Goal: Navigation & Orientation: Go to known website

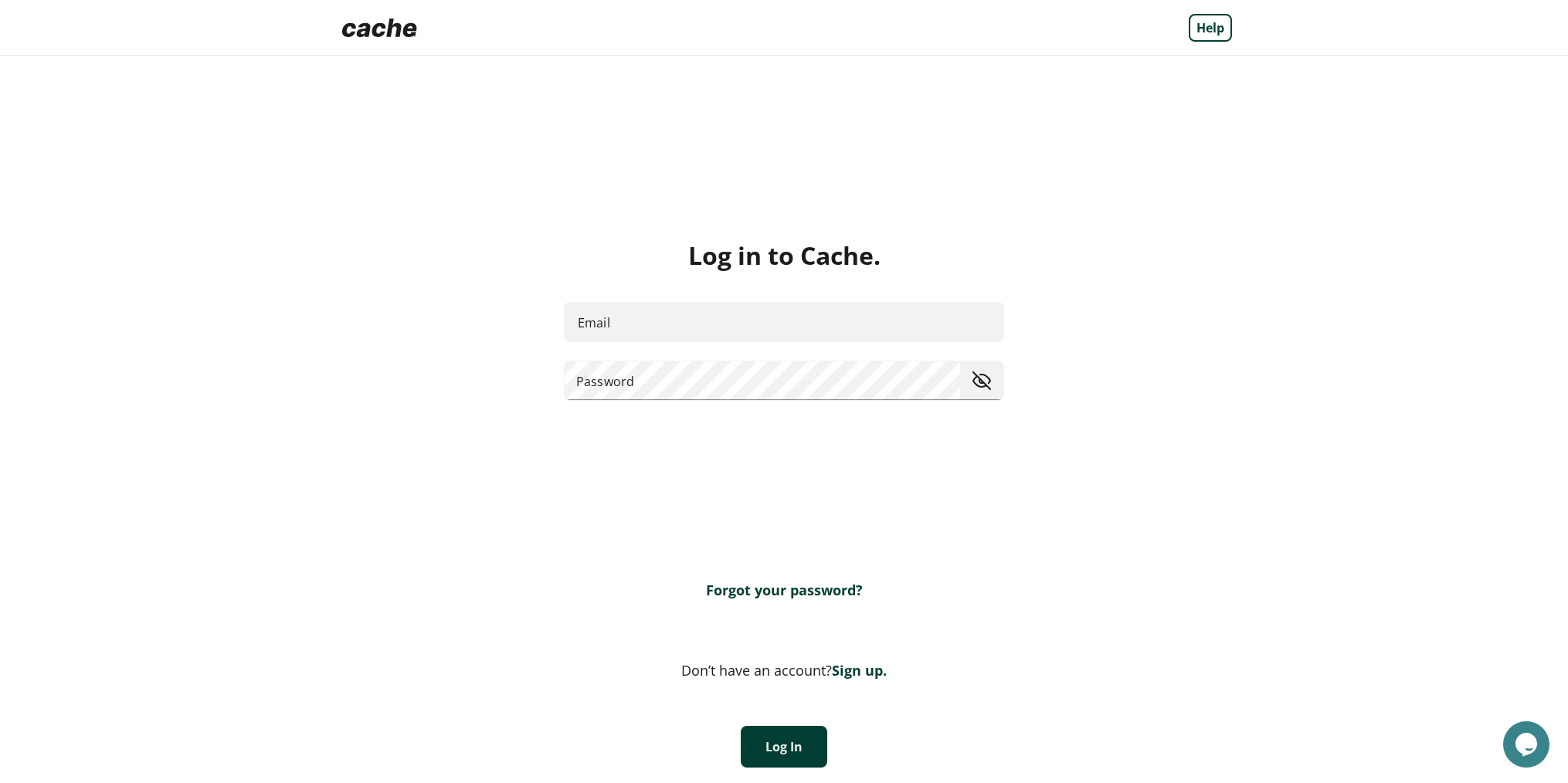
click at [857, 669] on link "Sign up." at bounding box center [859, 670] width 55 height 19
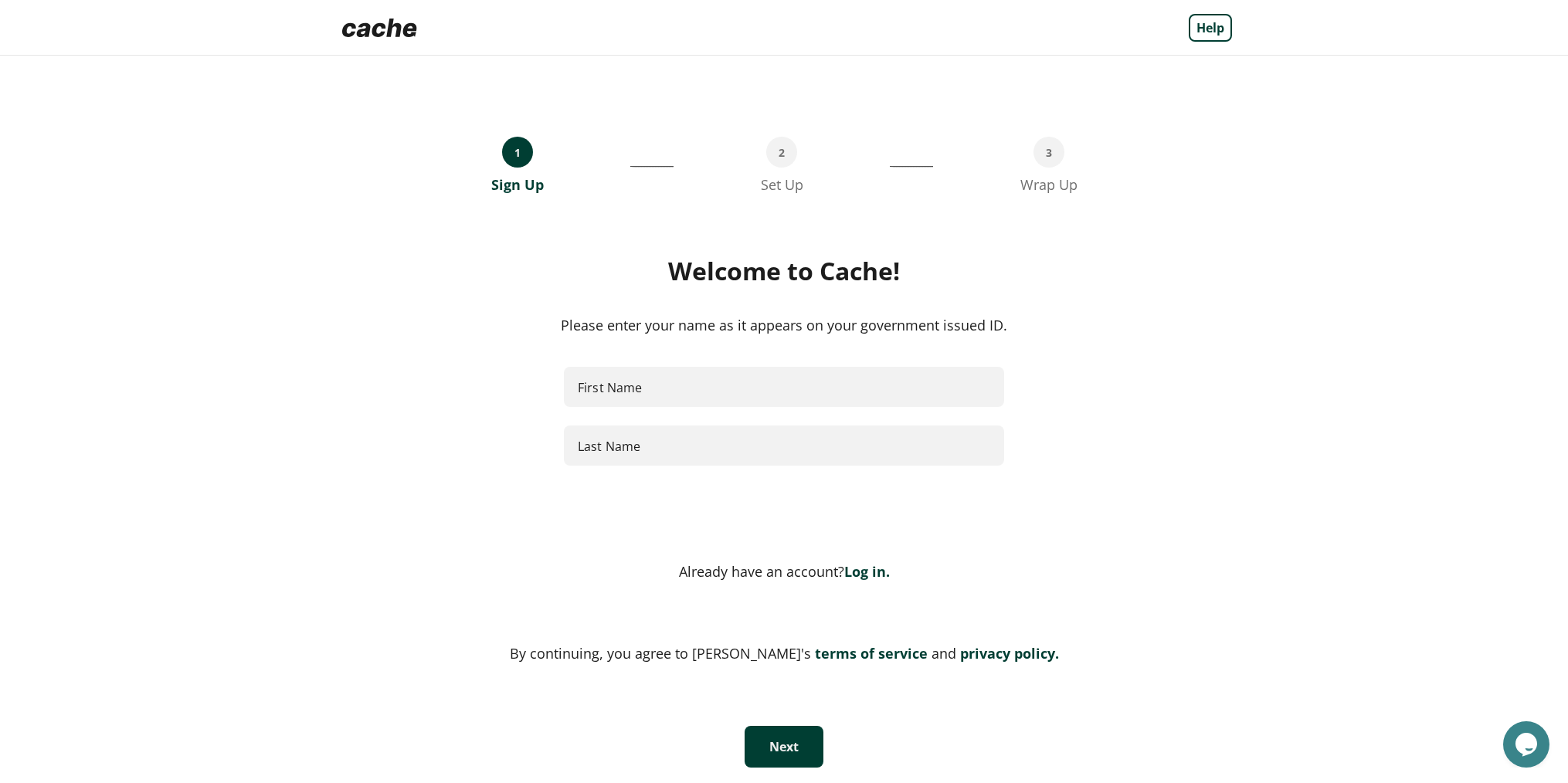
click at [388, 31] on img at bounding box center [379, 27] width 87 height 31
click at [858, 564] on link "Log in." at bounding box center [867, 571] width 45 height 19
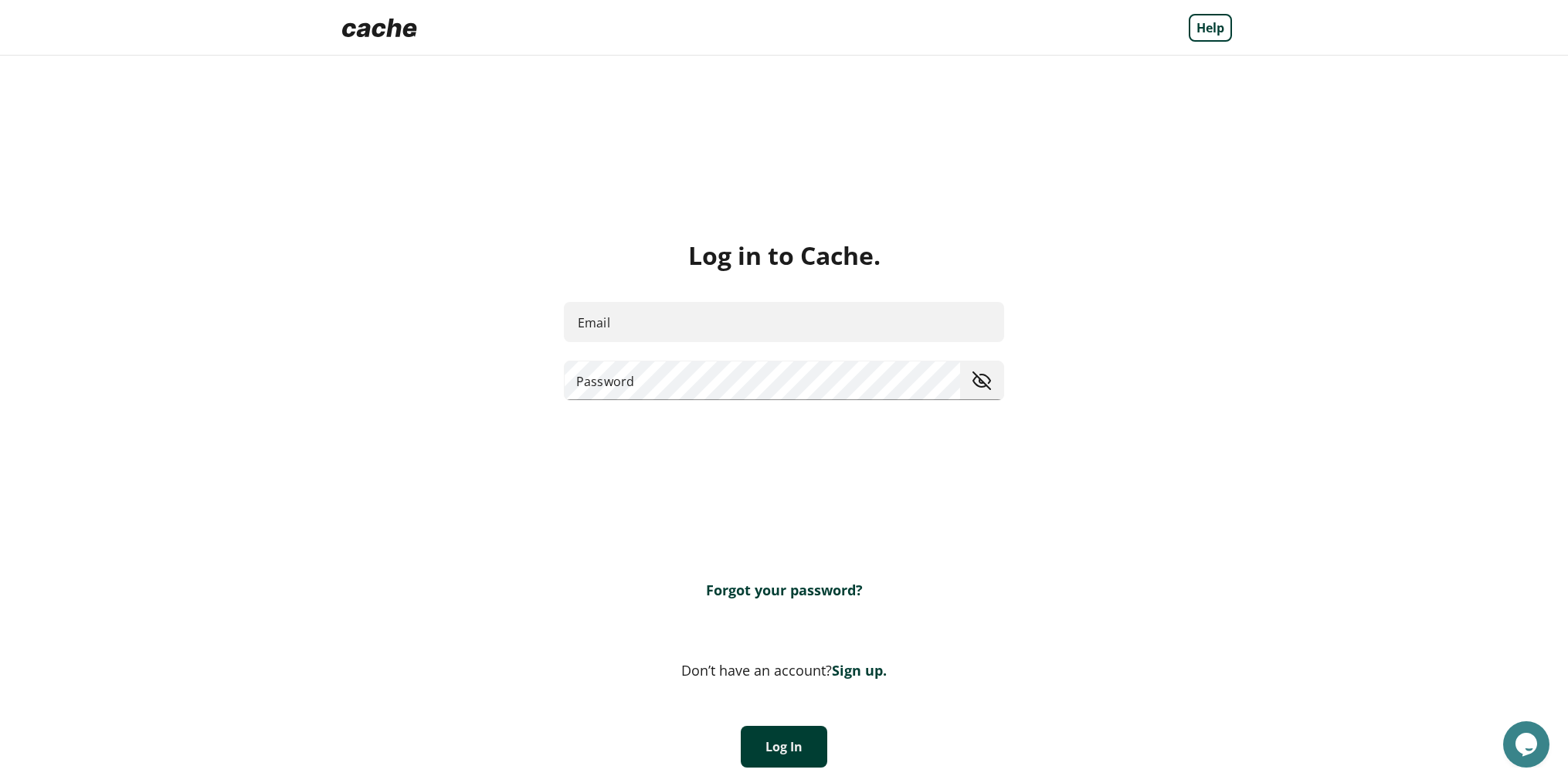
click at [381, 27] on img at bounding box center [379, 27] width 87 height 31
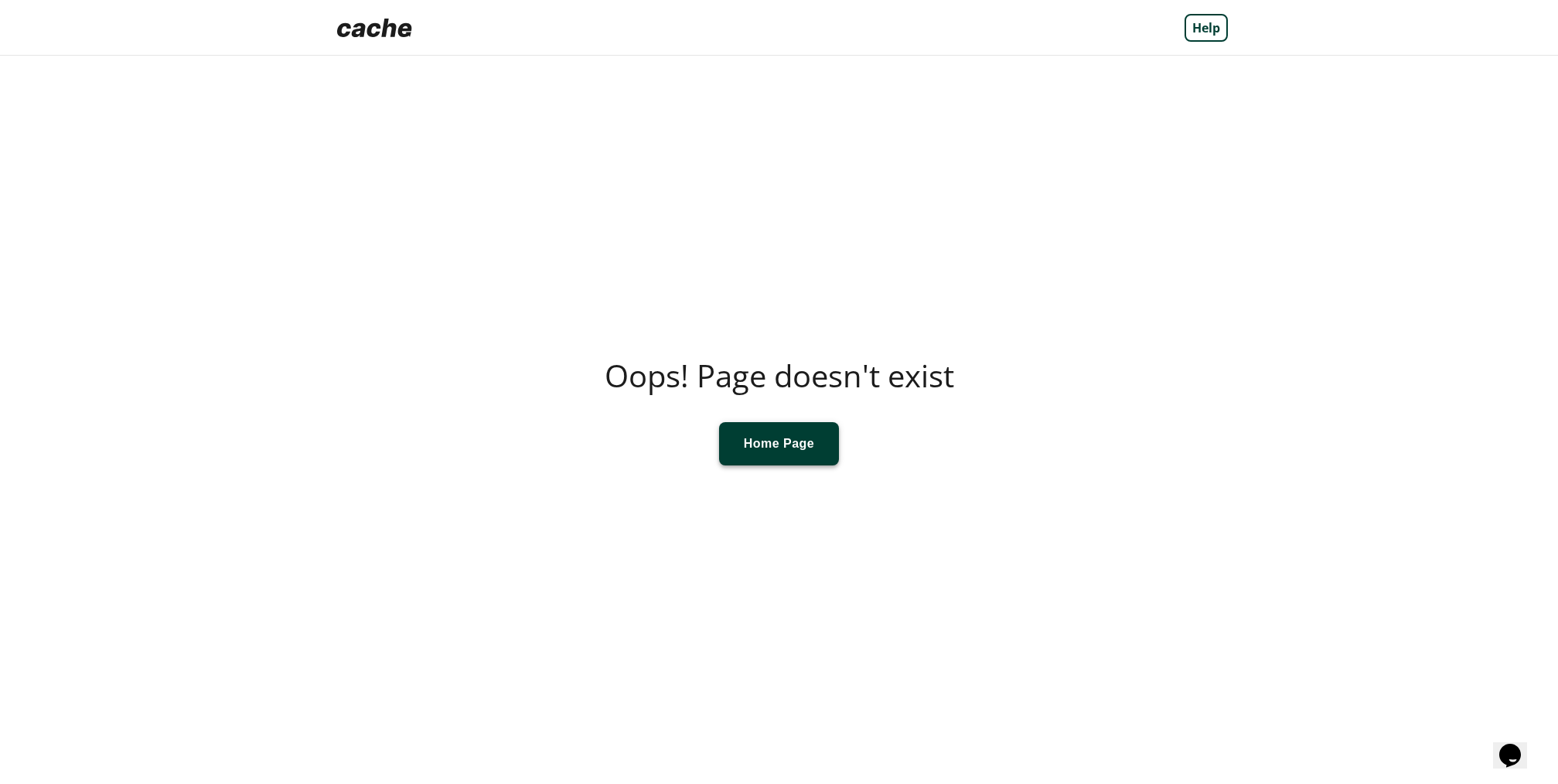
click at [809, 444] on span at bounding box center [779, 443] width 120 height 43
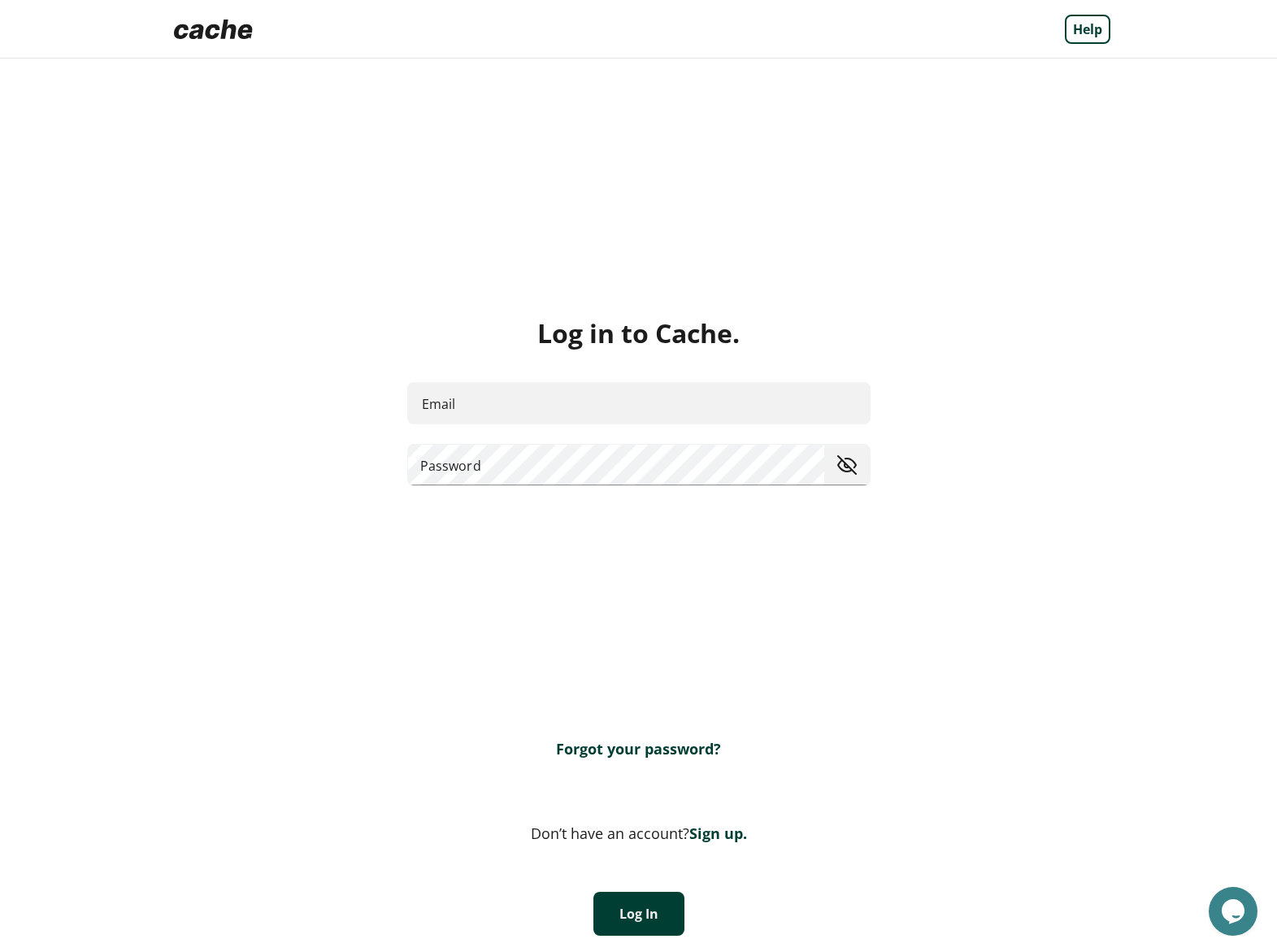
click at [710, 837] on link "Sign up." at bounding box center [719, 833] width 58 height 20
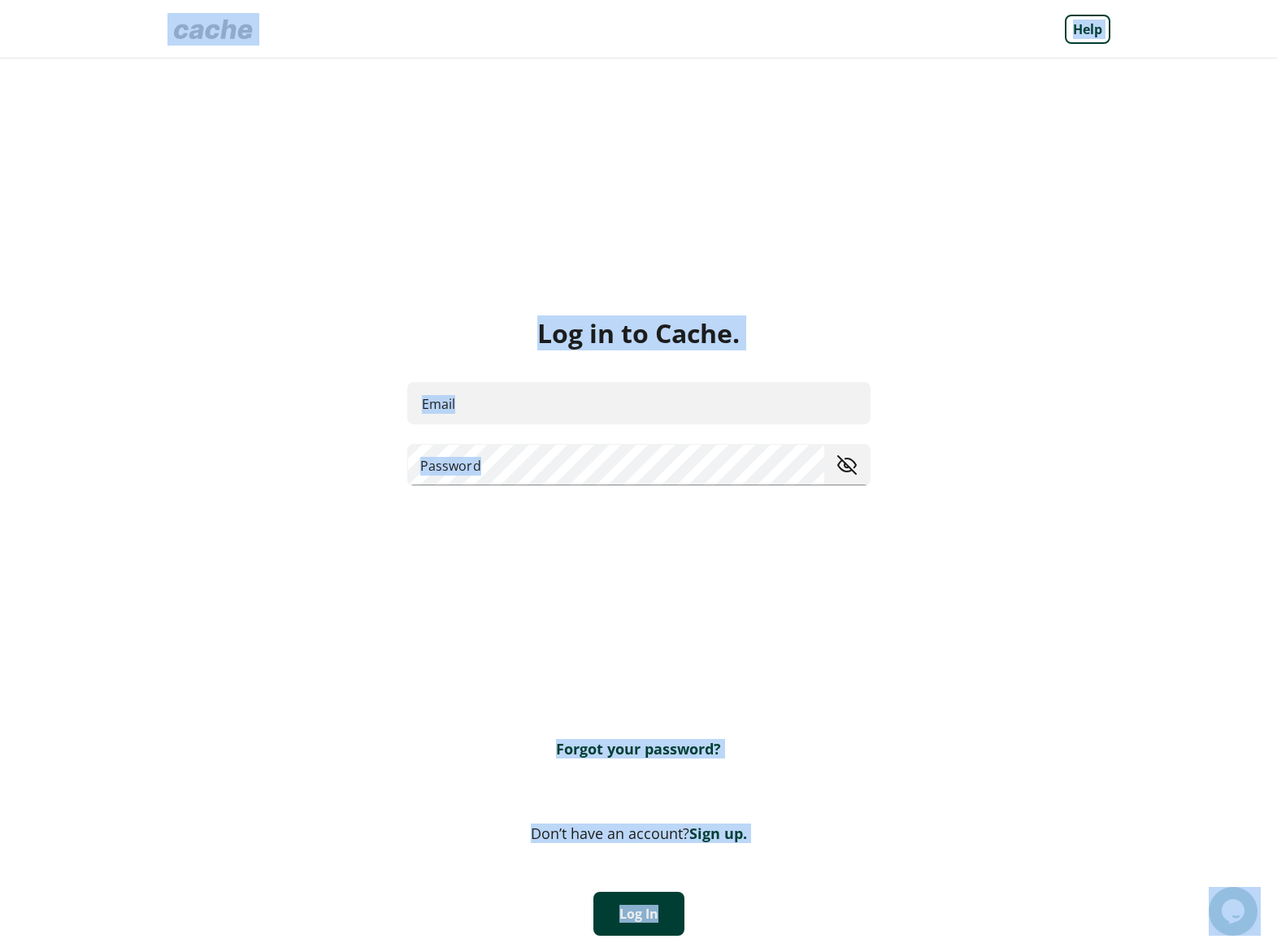
click at [710, 837] on html "Help Log in to Cache. Email Email Password Forgot your password? Don’t have an …" at bounding box center [638, 476] width 1277 height 952
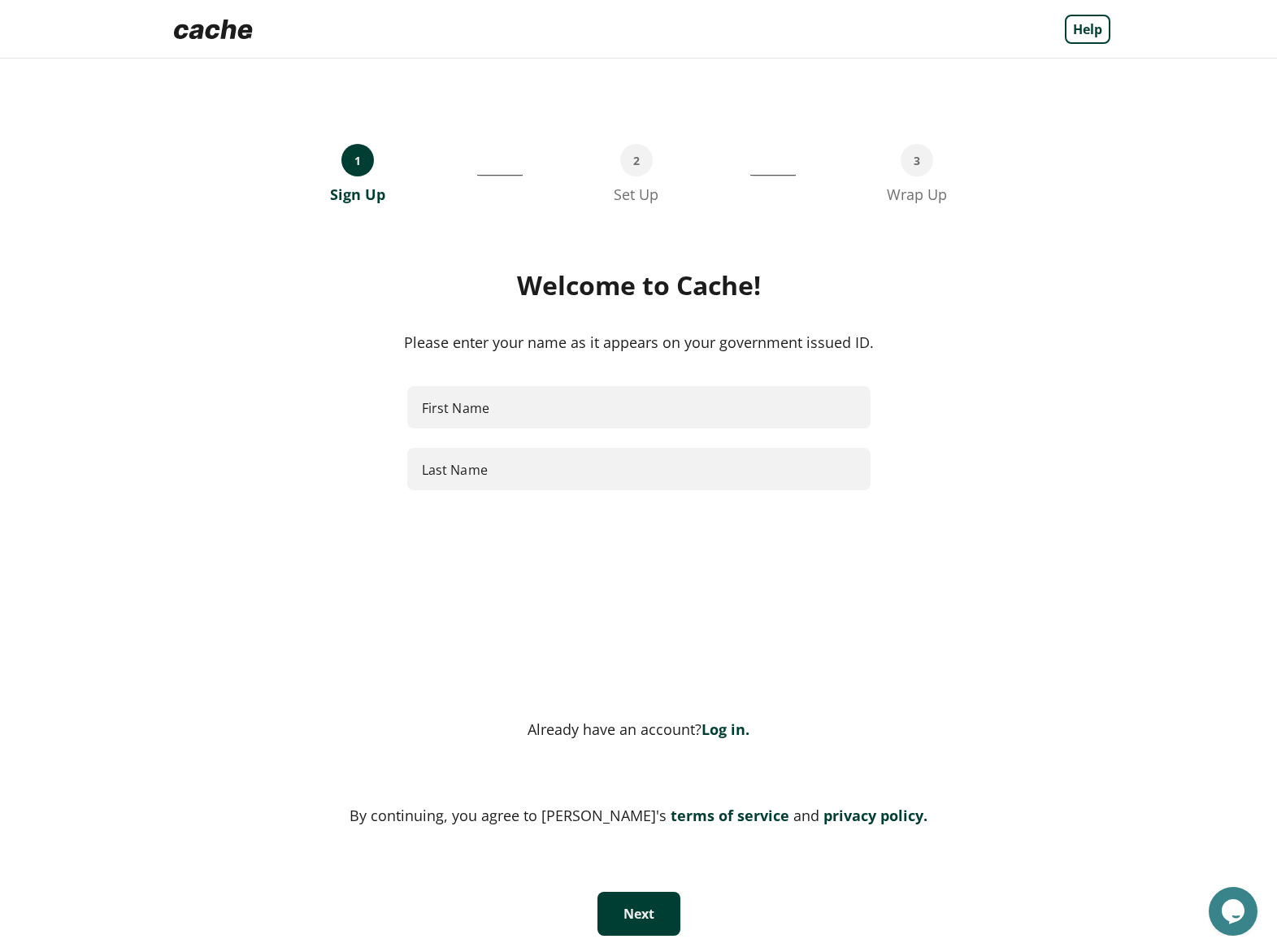
click at [822, 604] on div "Welcome to Cache! Please enter your name as it appears on your government issue…" at bounding box center [638, 471] width 943 height 405
click at [219, 29] on img at bounding box center [213, 29] width 92 height 32
click at [721, 728] on link "Log in." at bounding box center [725, 729] width 48 height 20
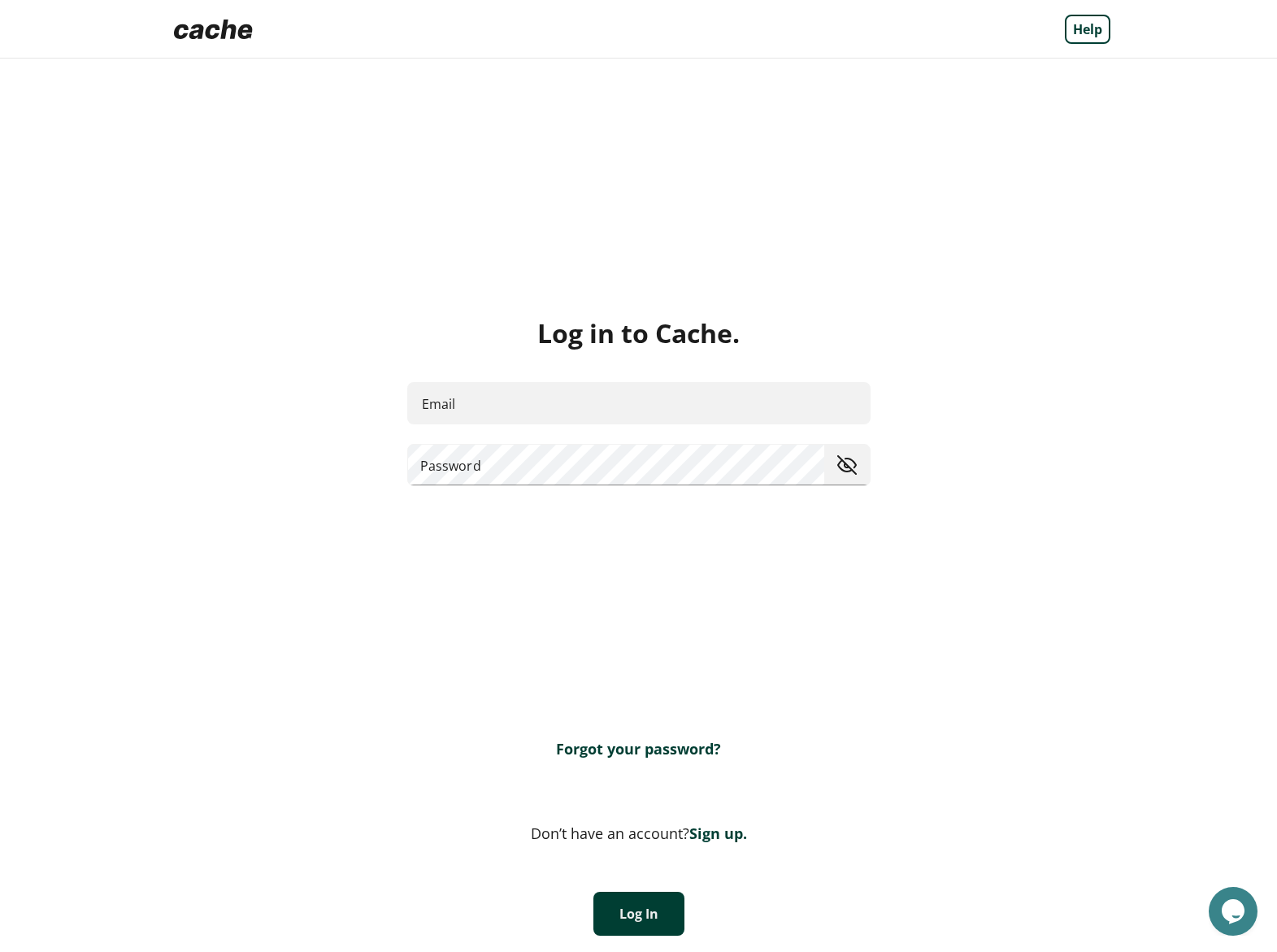
click at [213, 24] on img at bounding box center [213, 29] width 92 height 32
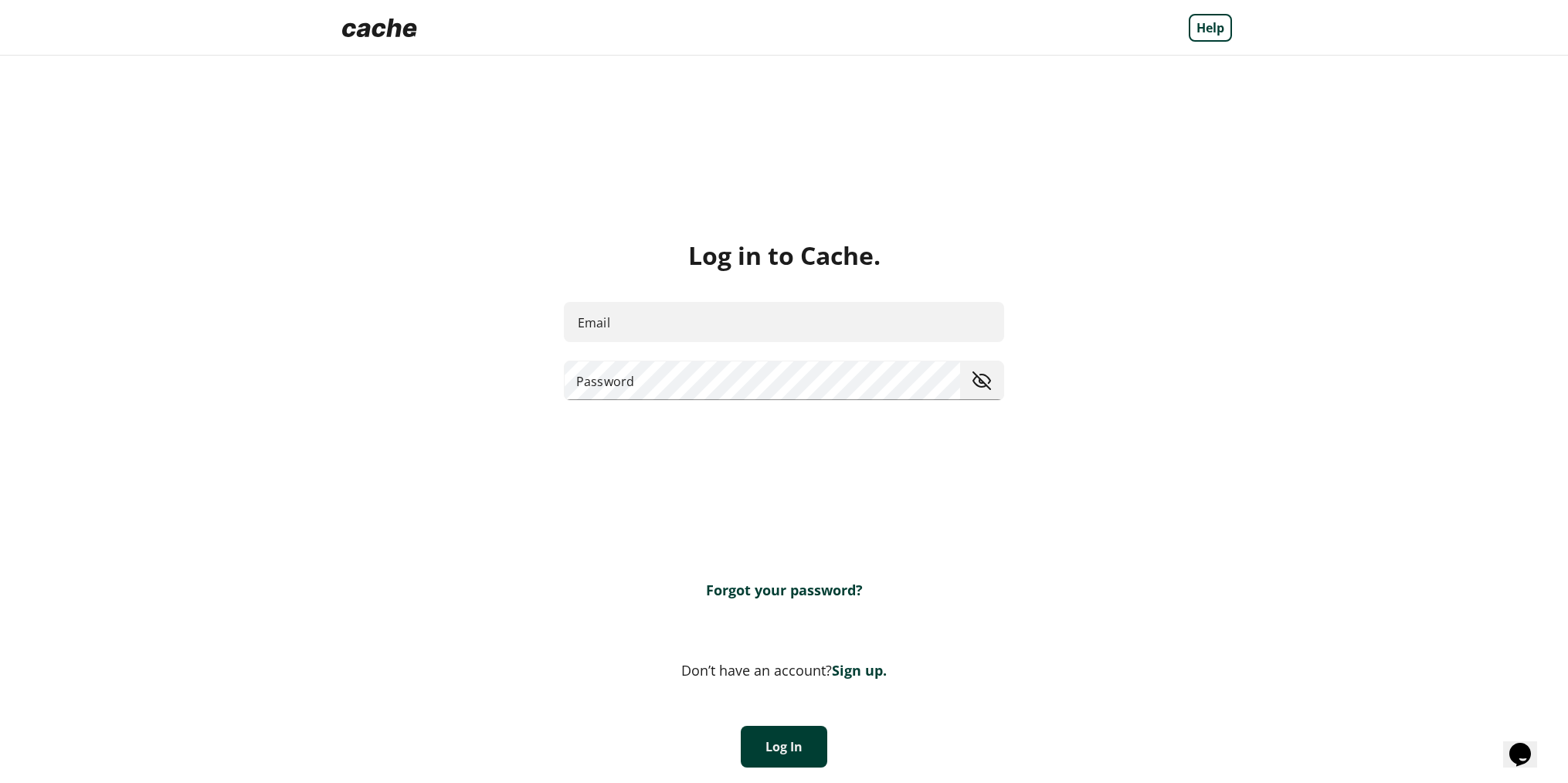
click at [381, 25] on img at bounding box center [379, 27] width 87 height 31
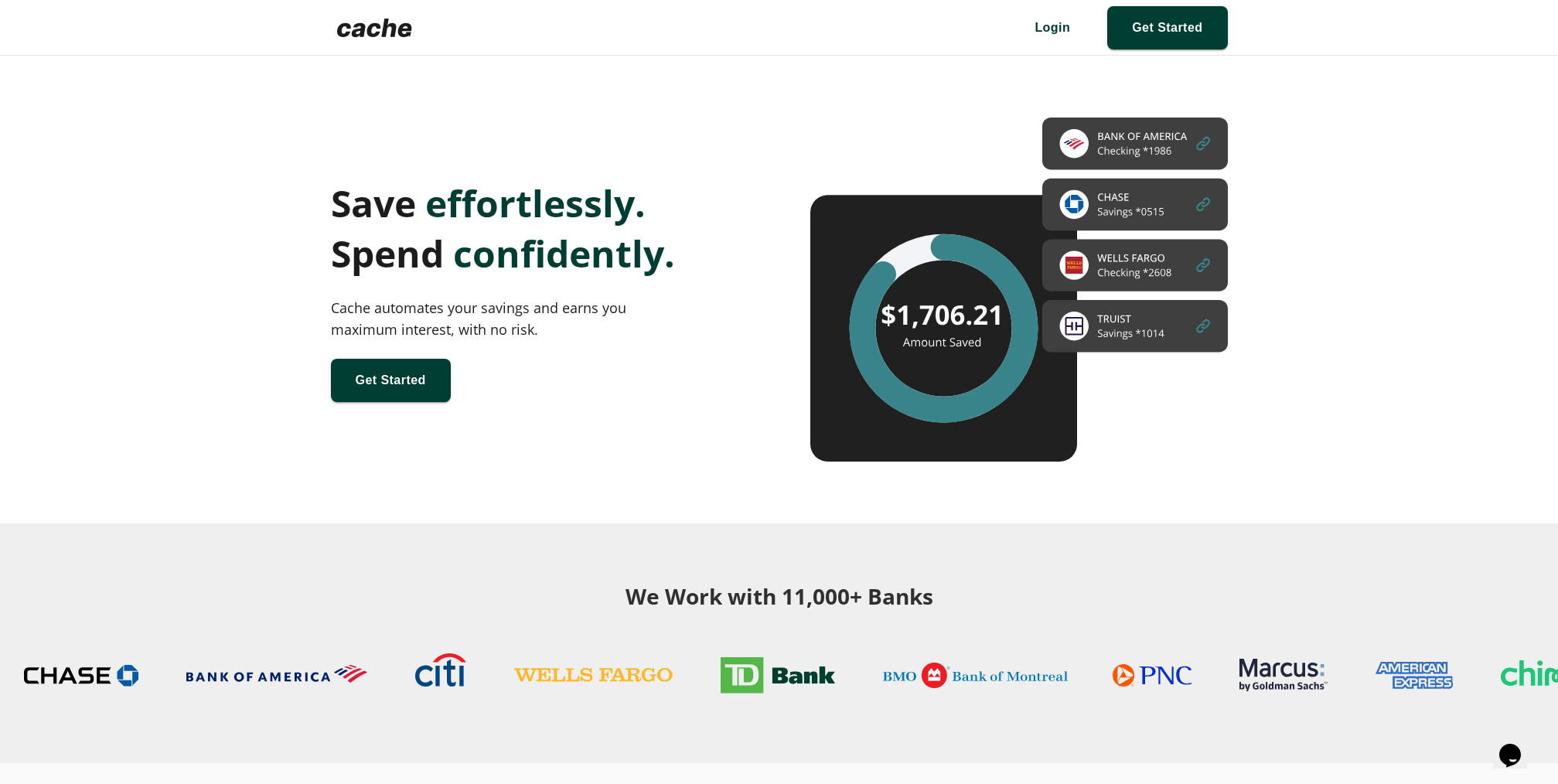
click at [381, 25] on img at bounding box center [374, 27] width 87 height 31
